Goal: Task Accomplishment & Management: Use online tool/utility

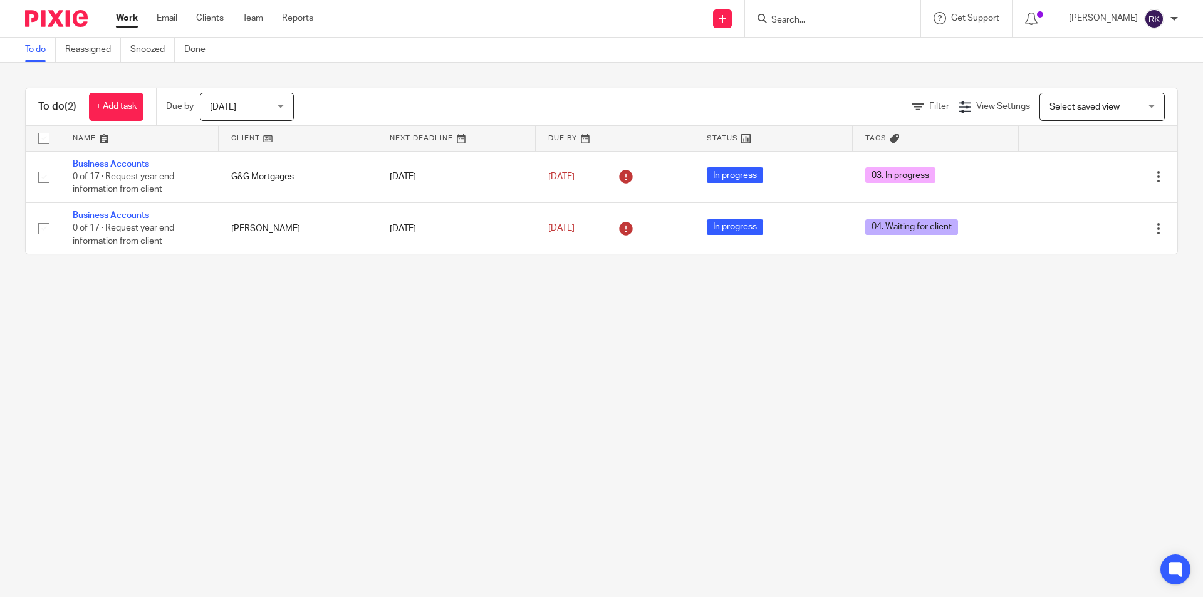
click at [835, 15] on input "Search" at bounding box center [826, 20] width 113 height 11
type input "neary"
click at [839, 50] on link at bounding box center [853, 48] width 171 height 19
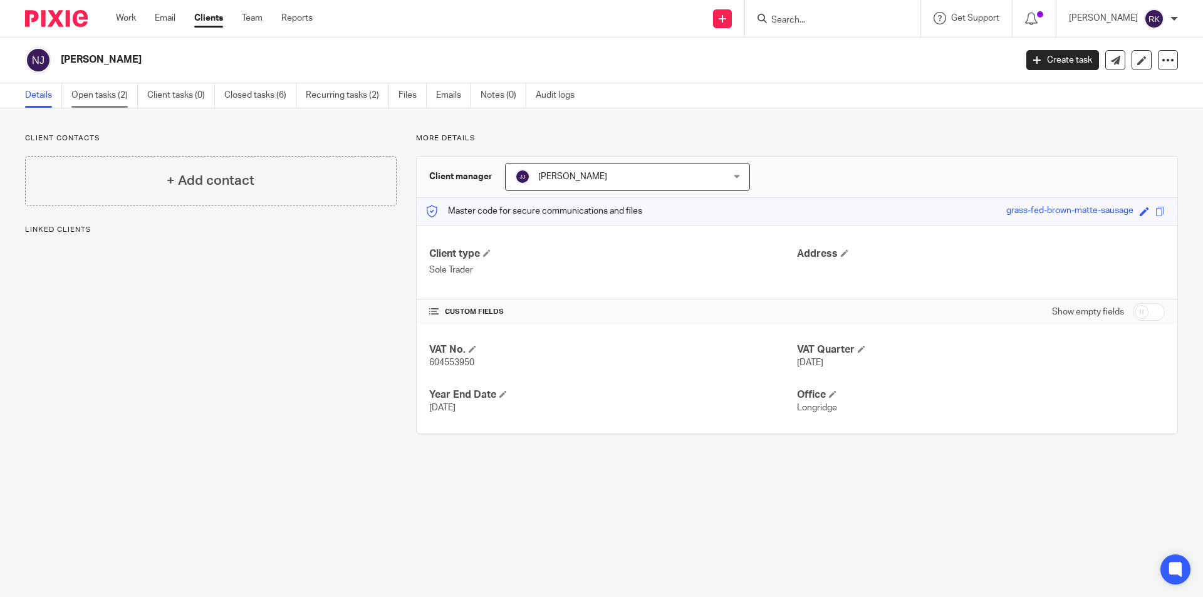
click at [101, 95] on link "Open tasks (2)" at bounding box center [104, 95] width 66 height 24
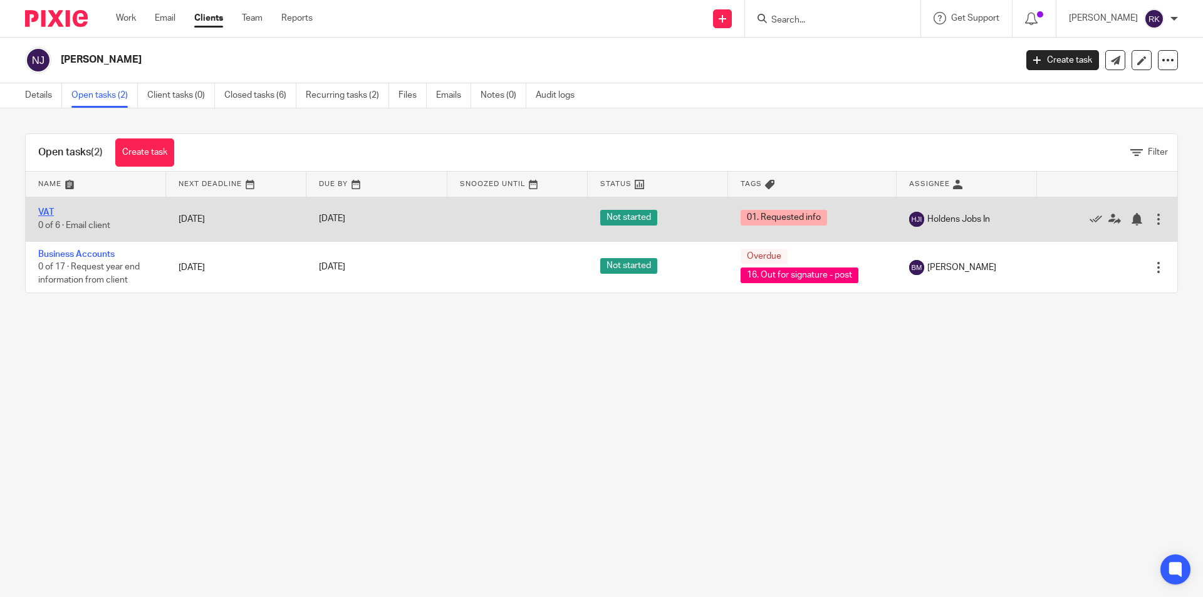
click at [46, 214] on link "VAT" at bounding box center [46, 212] width 16 height 9
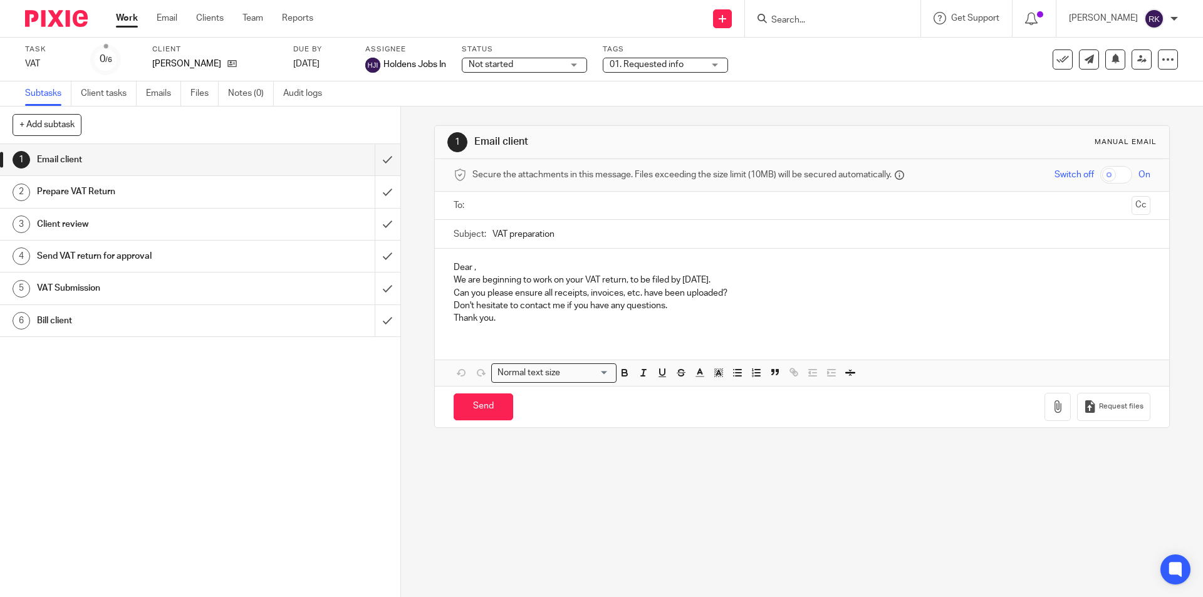
click at [646, 66] on span "01. Requested info" at bounding box center [647, 64] width 74 height 9
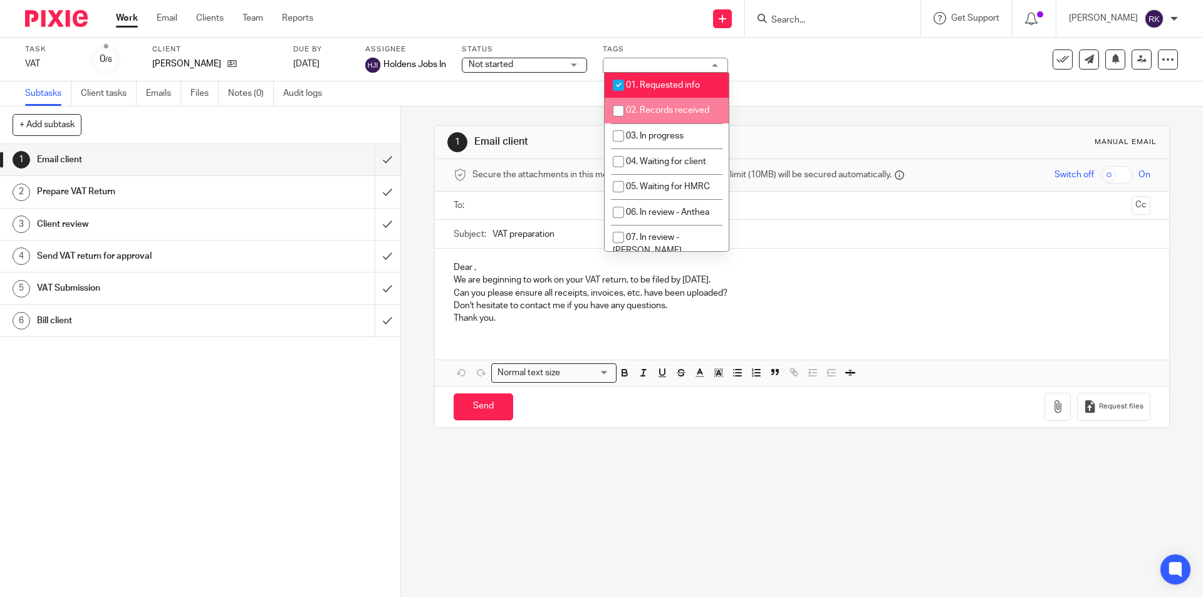
click at [636, 109] on span "02. Records received" at bounding box center [667, 110] width 83 height 9
checkbox input "true"
click at [636, 81] on span "01. Requested info" at bounding box center [663, 85] width 74 height 9
checkbox input "false"
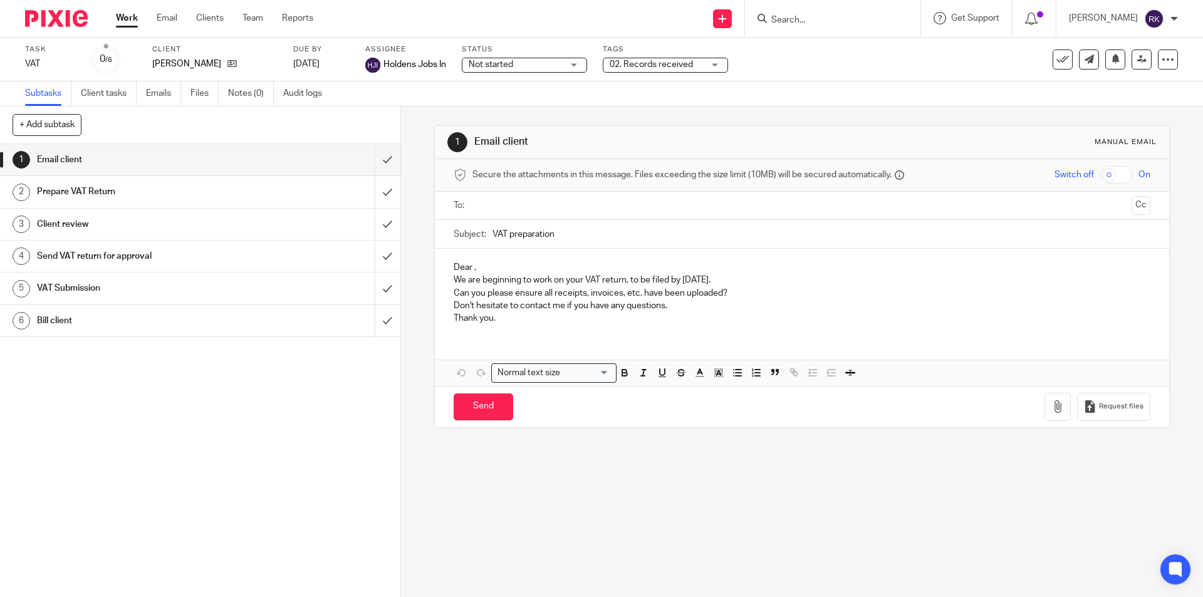
click at [853, 76] on div "Task VAT Save VAT 0 /6 Client Neary, John Due by 3 Nov 2025 Assignee Holdens Jo…" at bounding box center [601, 60] width 1203 height 44
